Goal: Navigation & Orientation: Find specific page/section

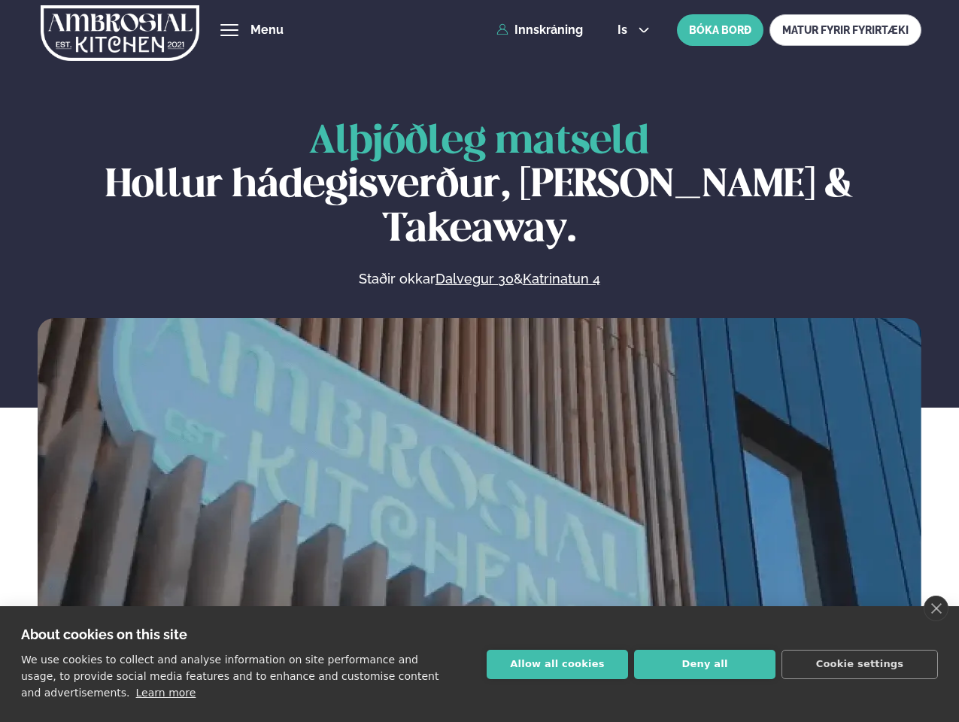
click at [936, 609] on link "close" at bounding box center [936, 609] width 25 height 26
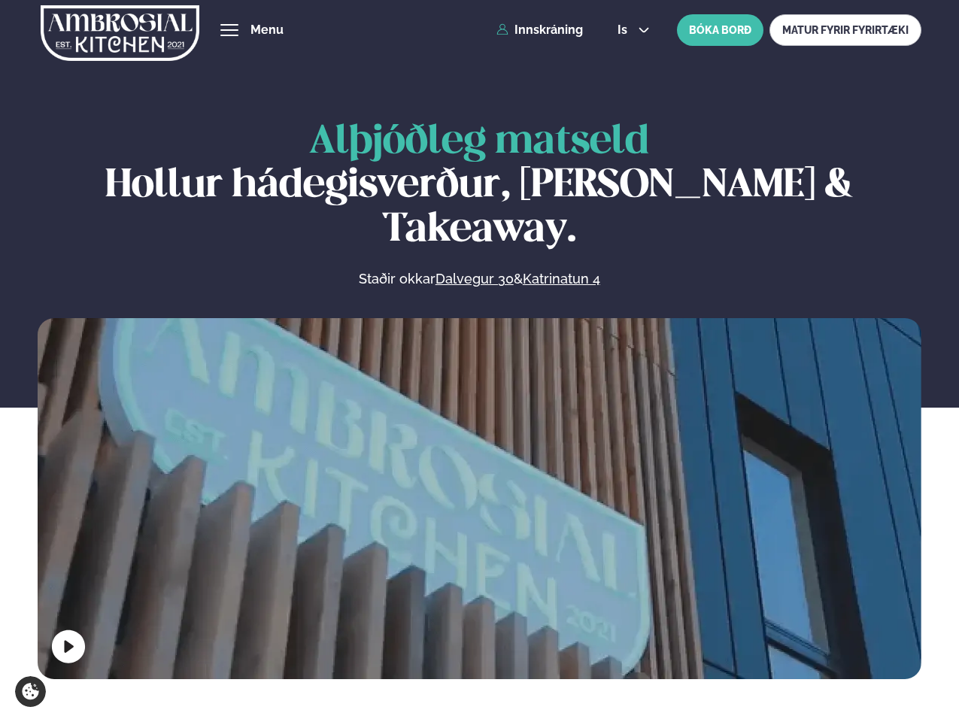
click at [230, 30] on span "hamburger" at bounding box center [230, 30] width 14 height 14
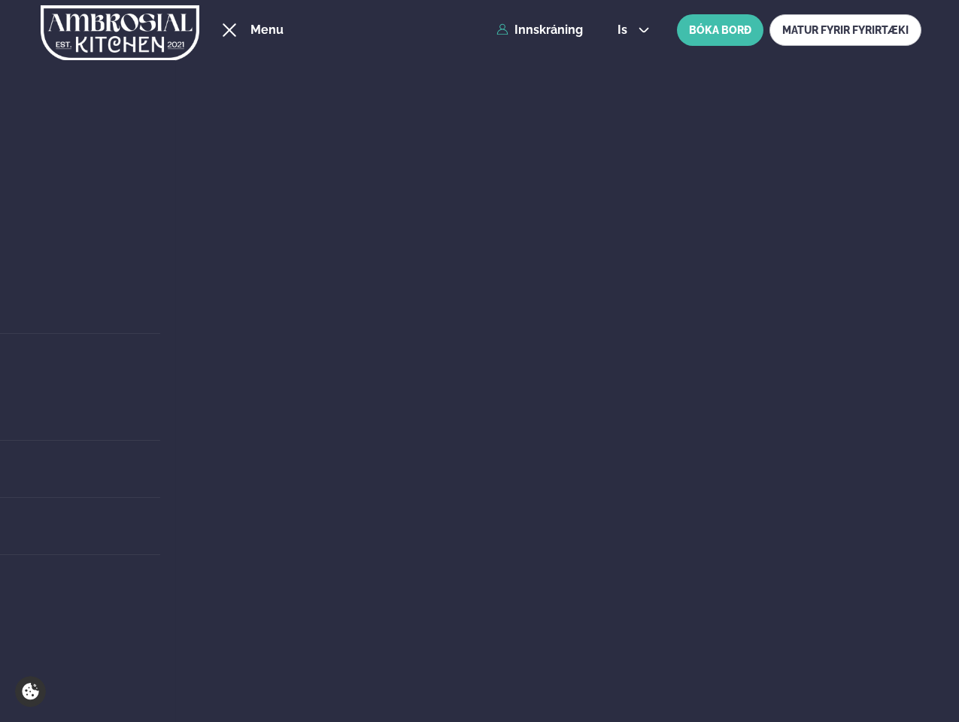
click at [632, 30] on span "is" at bounding box center [625, 30] width 14 height 12
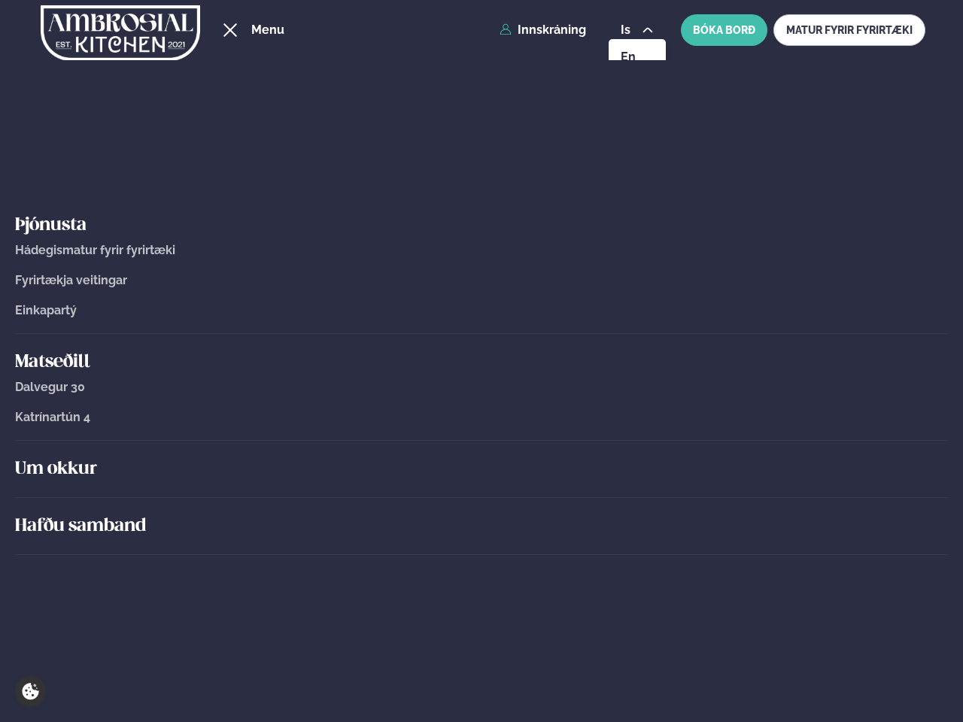
click at [479, 495] on div "Um okkur" at bounding box center [481, 469] width 933 height 57
